Goal: Check status: Check status

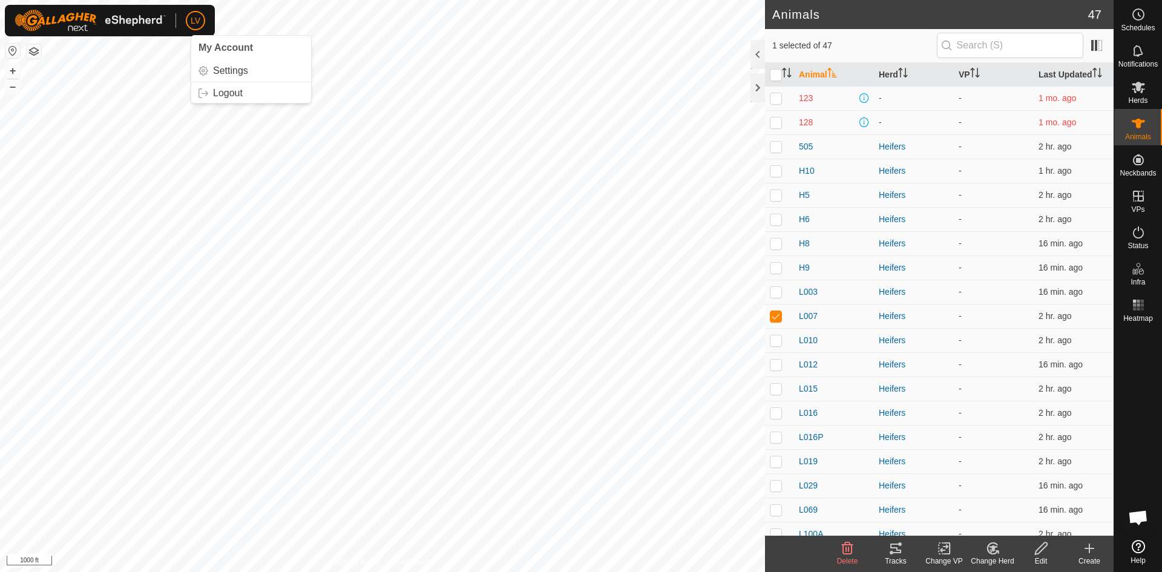
click at [891, 553] on icon at bounding box center [895, 548] width 11 height 10
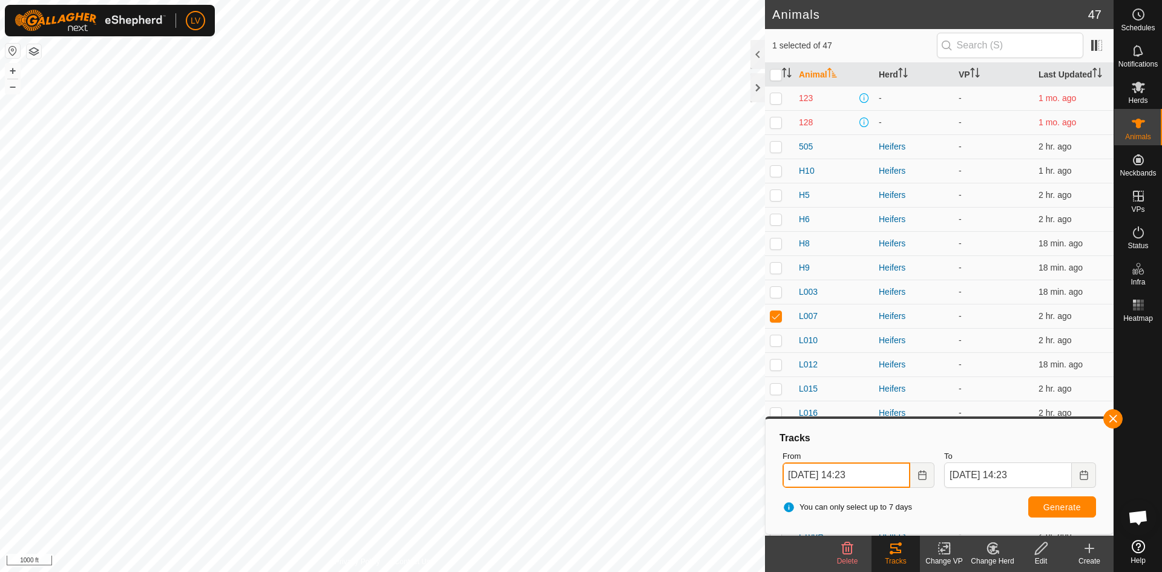
click at [819, 474] on input "[DATE] 14:23" at bounding box center [847, 474] width 128 height 25
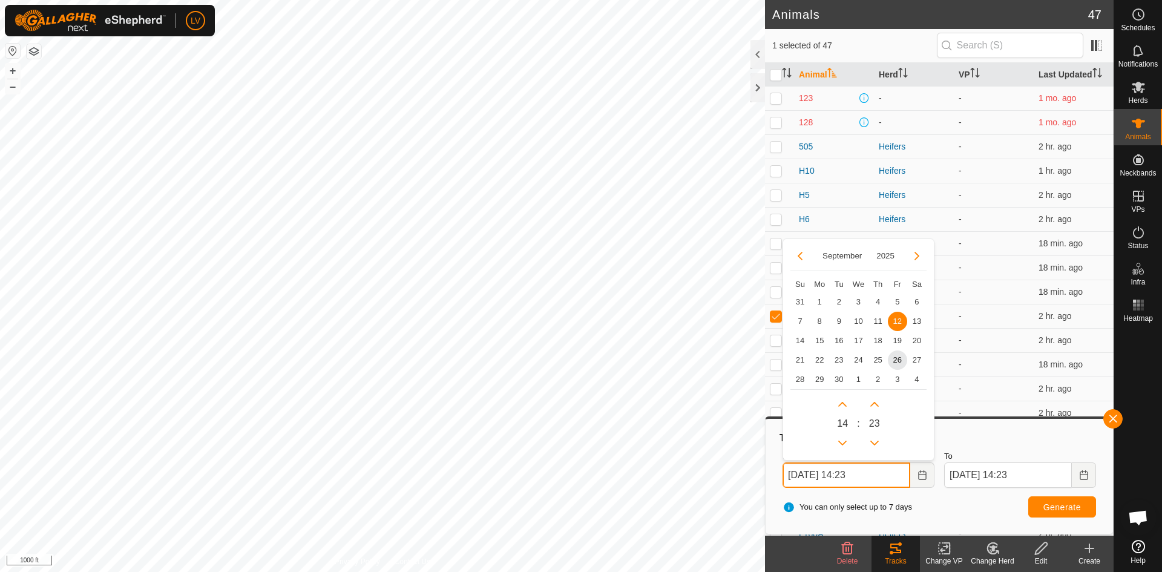
click at [871, 475] on input "[DATE] 14:23" at bounding box center [847, 474] width 128 height 25
type input "[DATE] 0"
click at [844, 439] on button "Previous Hour" at bounding box center [842, 442] width 19 height 19
click at [896, 317] on span "12" at bounding box center [897, 321] width 19 height 19
type input "[DATE] 13:02"
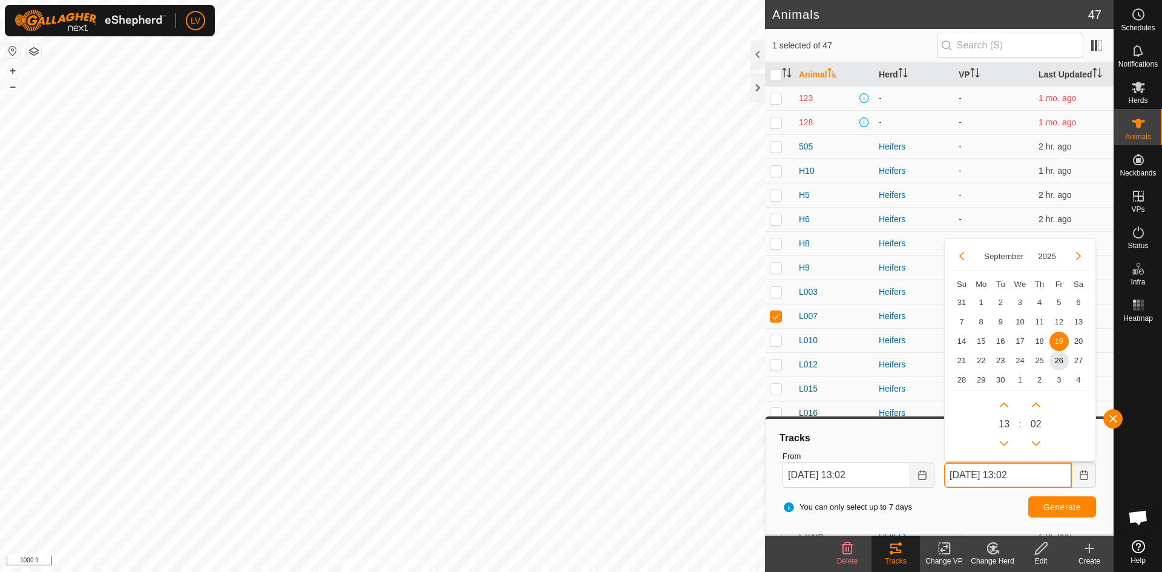
click at [981, 476] on input "[DATE] 13:02" at bounding box center [1008, 474] width 128 height 25
type input "[DATE] 13:02"
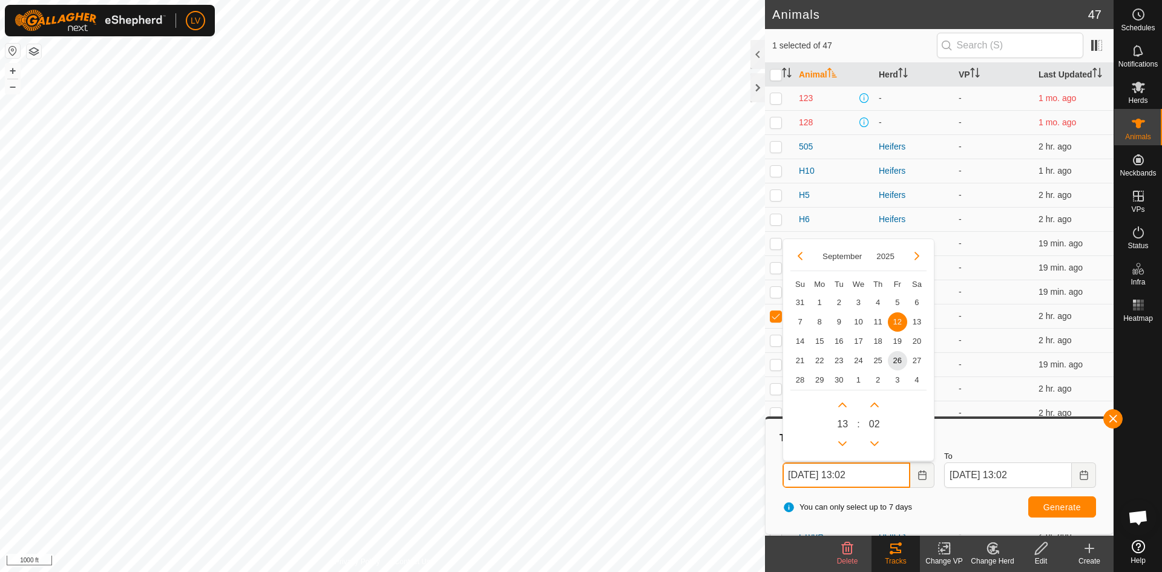
click at [821, 479] on input "[DATE] 13:02" at bounding box center [847, 474] width 128 height 25
click at [817, 476] on input "[DATE] 13:02" at bounding box center [847, 474] width 128 height 25
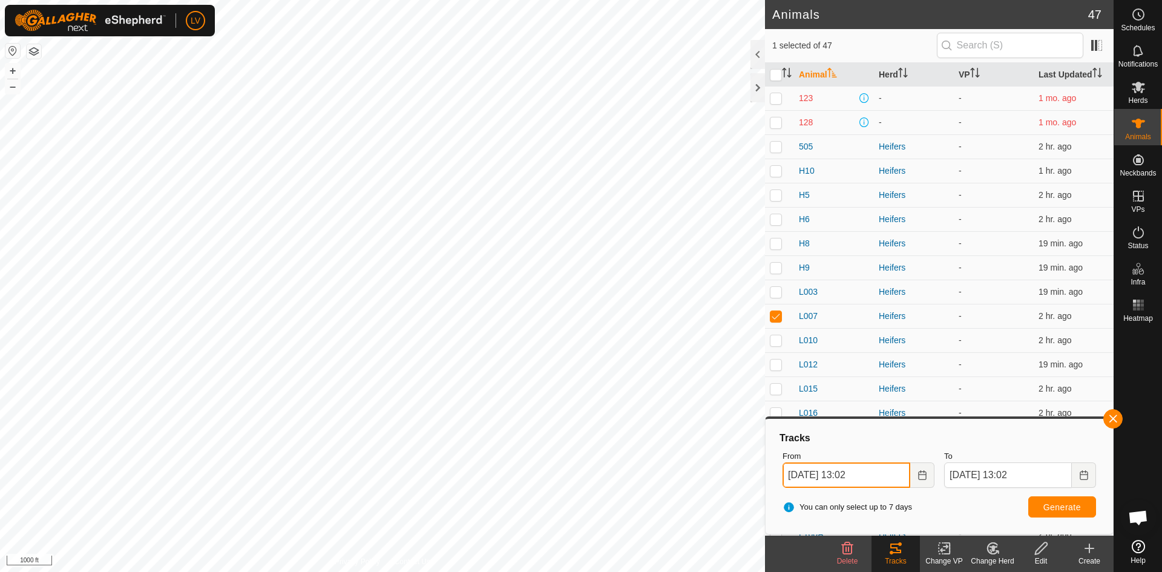
type input "[DATE] 13:02"
click at [943, 506] on div "You can only select up to 7 days Generate" at bounding box center [939, 507] width 323 height 29
click at [1043, 502] on span "Generate" at bounding box center [1062, 507] width 38 height 10
